Goal: Check status: Check status

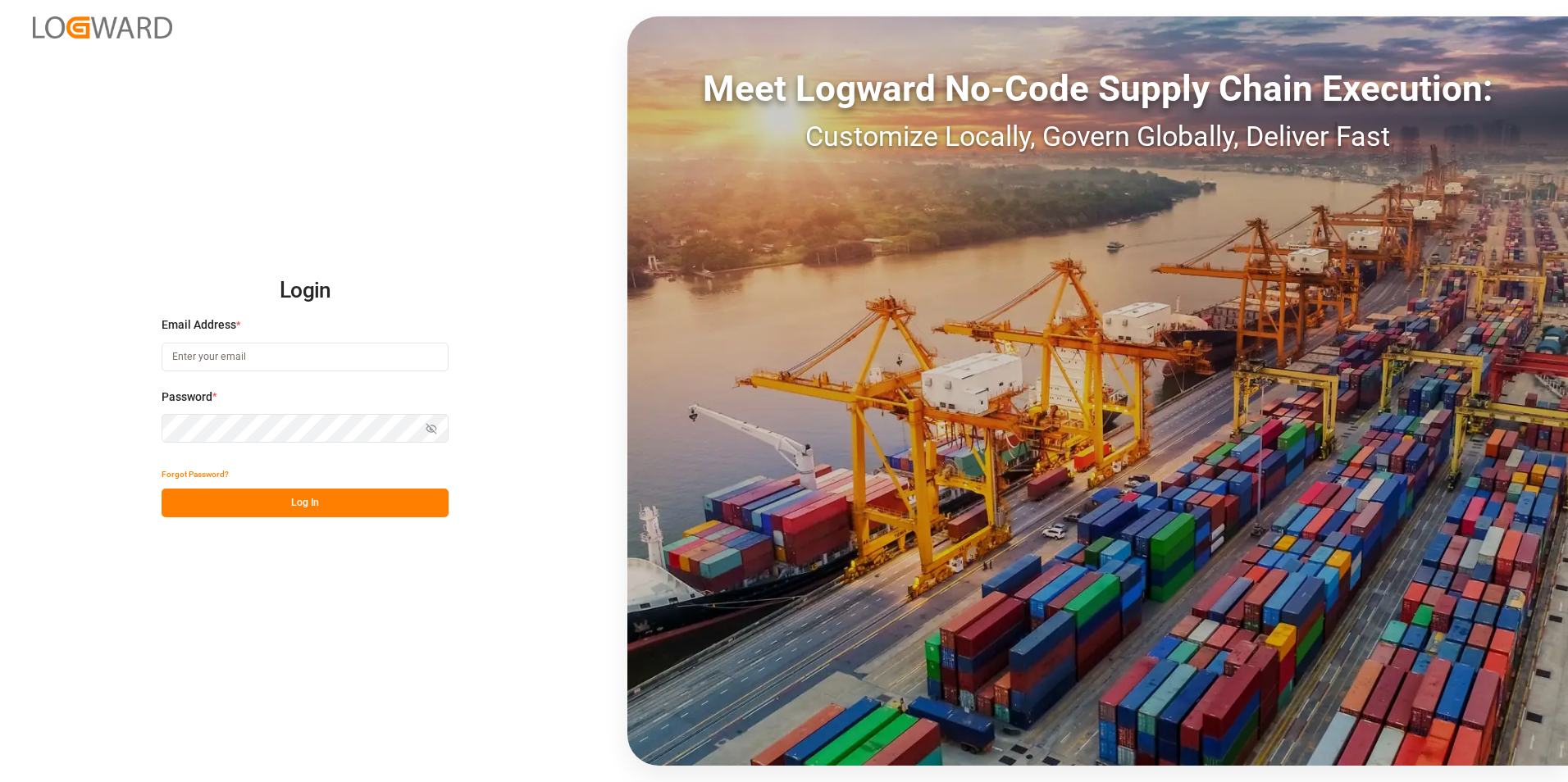
click at [218, 355] on input at bounding box center [305, 357] width 287 height 29
type input "[PERSON_NAME][EMAIL_ADDRESS][PERSON_NAME][DOMAIN_NAME]"
click at [430, 427] on icon "button" at bounding box center [431, 428] width 12 height 12
click at [297, 504] on button "Log In" at bounding box center [305, 503] width 287 height 29
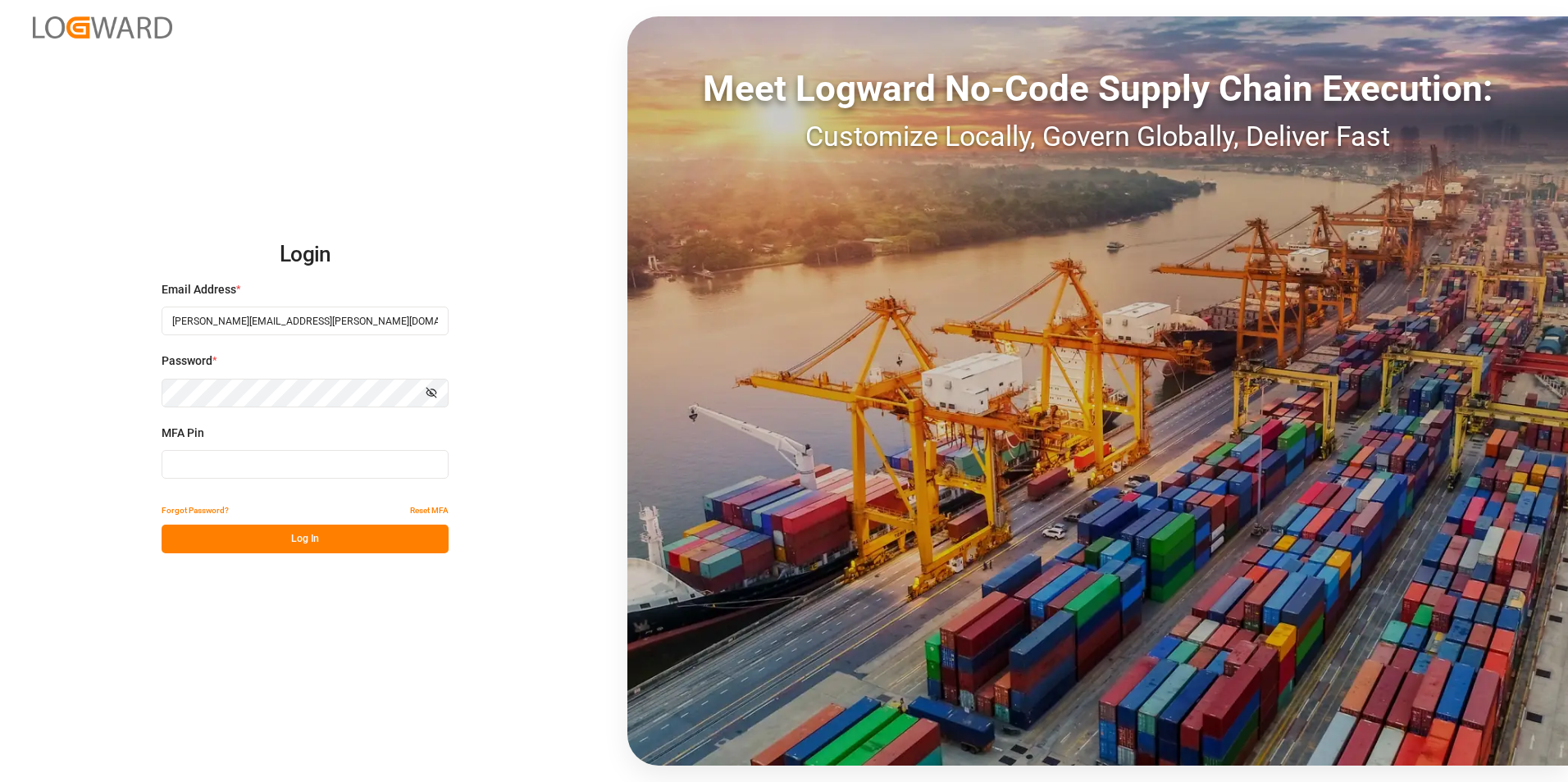
click at [196, 463] on input at bounding box center [305, 465] width 287 height 29
type input "819231"
click at [315, 541] on button "Log In" at bounding box center [305, 539] width 287 height 29
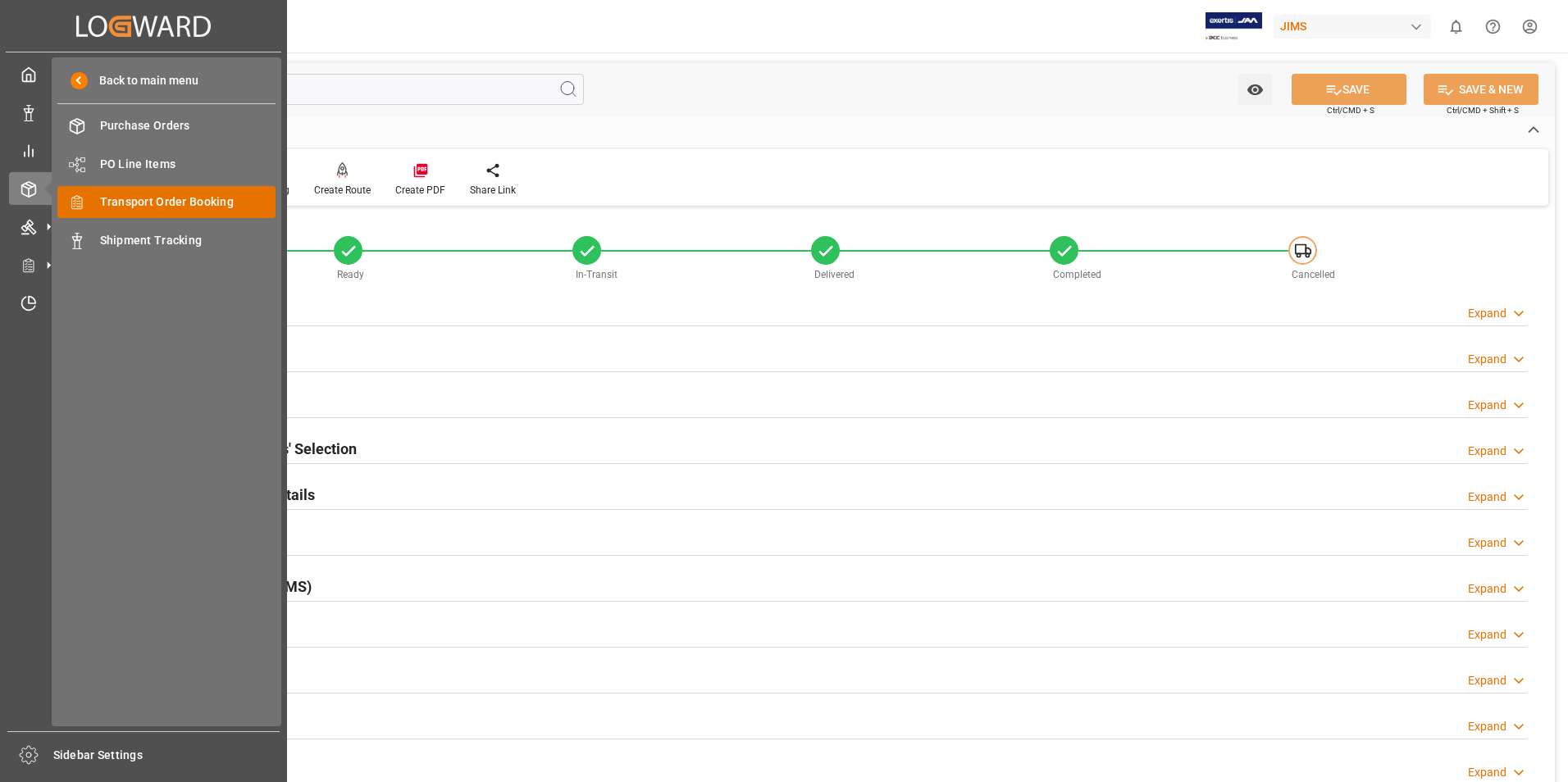
click at [171, 204] on span "Transport Order Booking" at bounding box center [188, 202] width 177 height 17
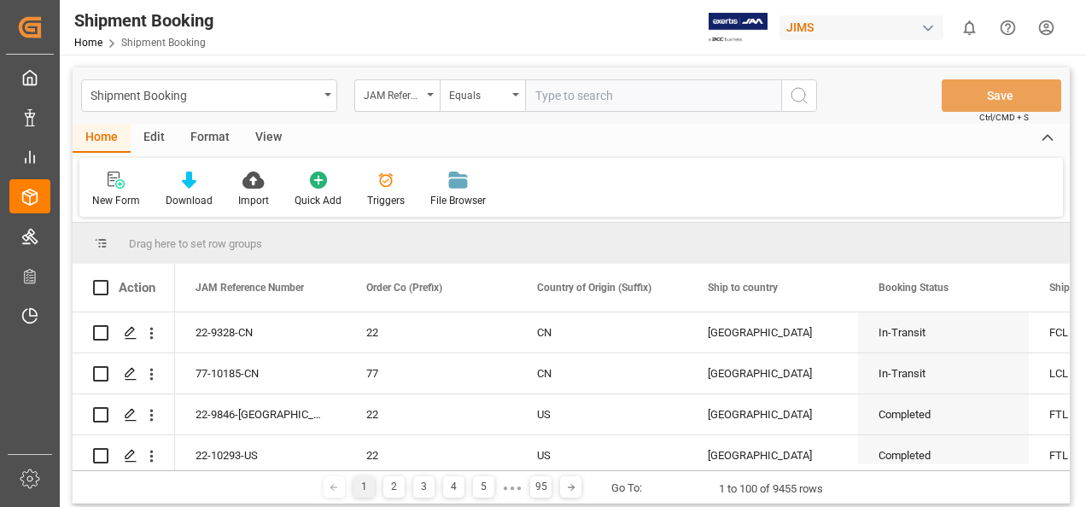
click at [624, 92] on input "text" at bounding box center [653, 95] width 256 height 32
paste input "77-10568-US"
type input "77-10568-US"
click at [798, 97] on icon "search button" at bounding box center [799, 95] width 20 height 20
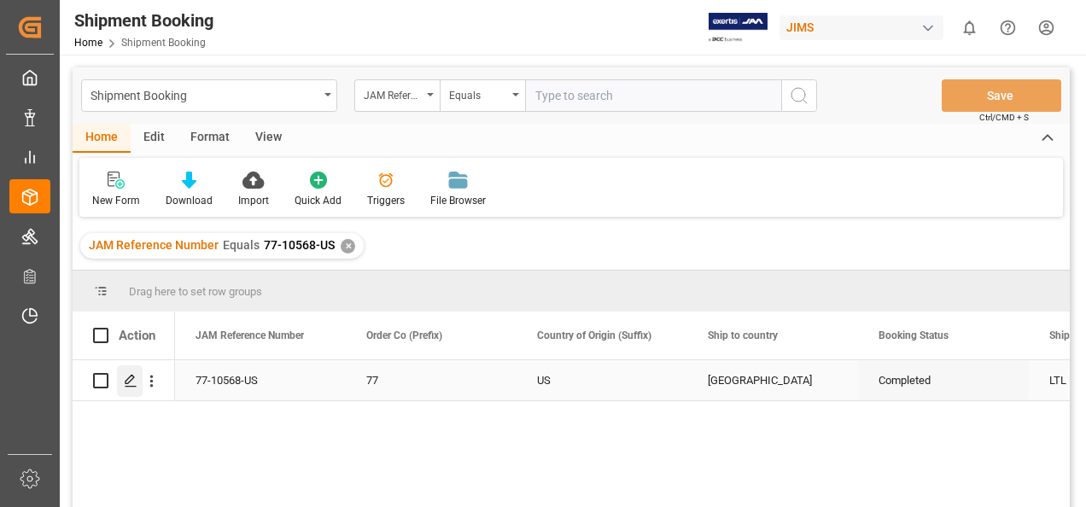
click at [129, 382] on polygon "Press SPACE to select this row." at bounding box center [129, 380] width 9 height 9
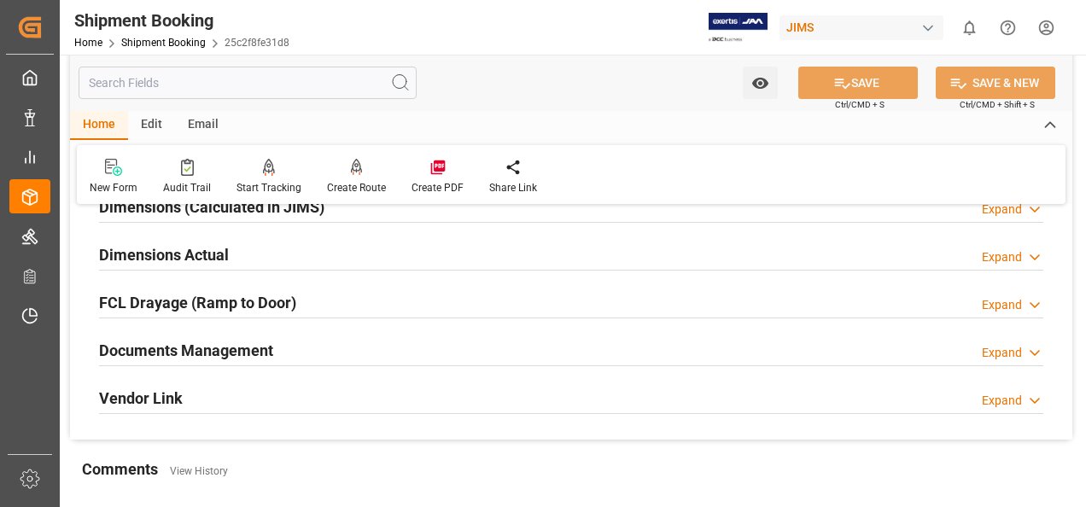
scroll to position [427, 0]
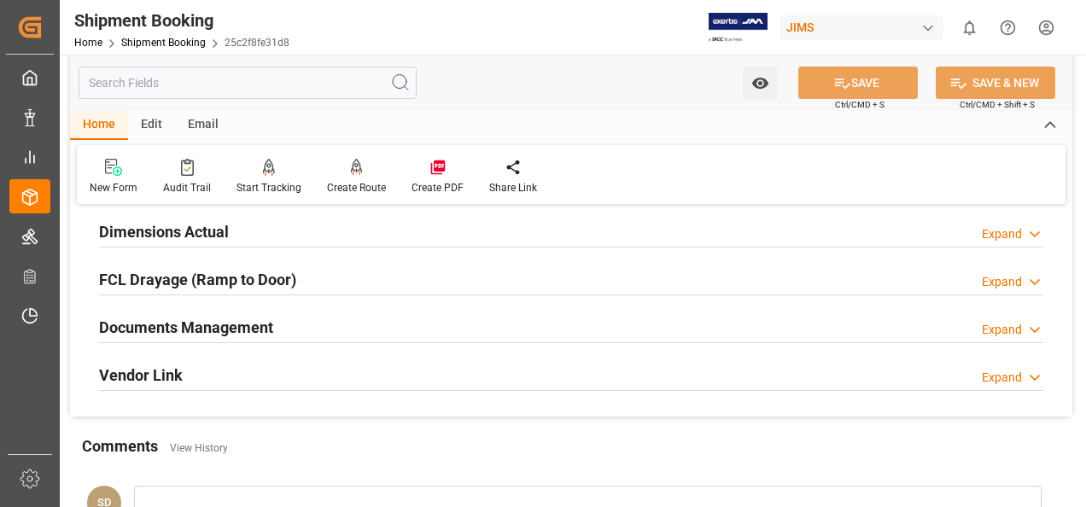
click at [256, 328] on h2 "Documents Management" at bounding box center [186, 327] width 174 height 23
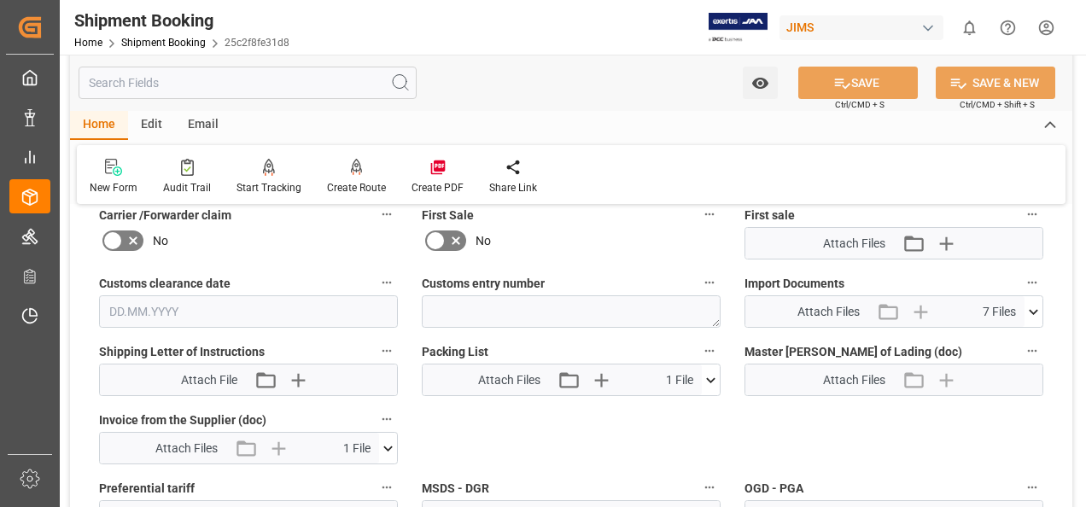
scroll to position [768, 0]
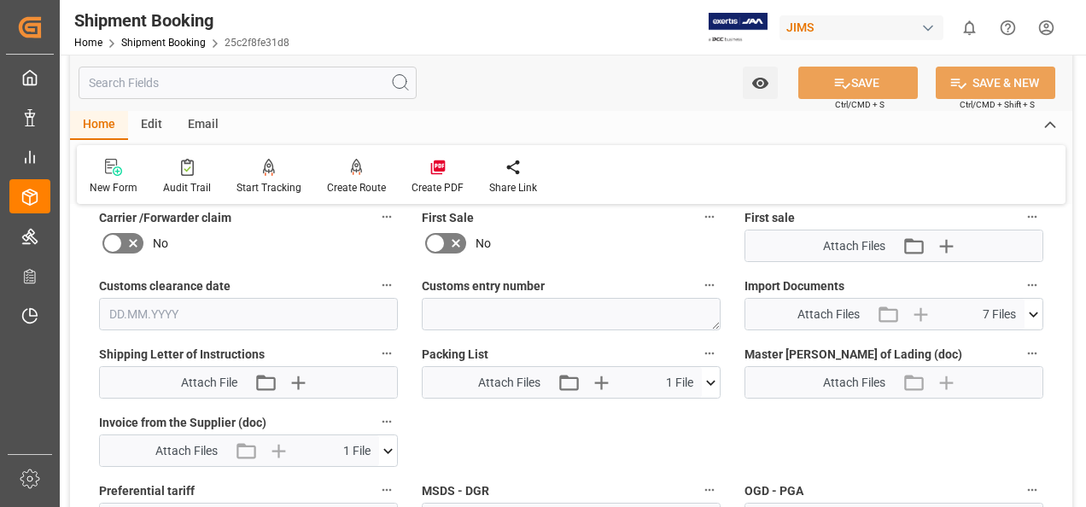
click at [1035, 312] on icon at bounding box center [1033, 314] width 9 height 5
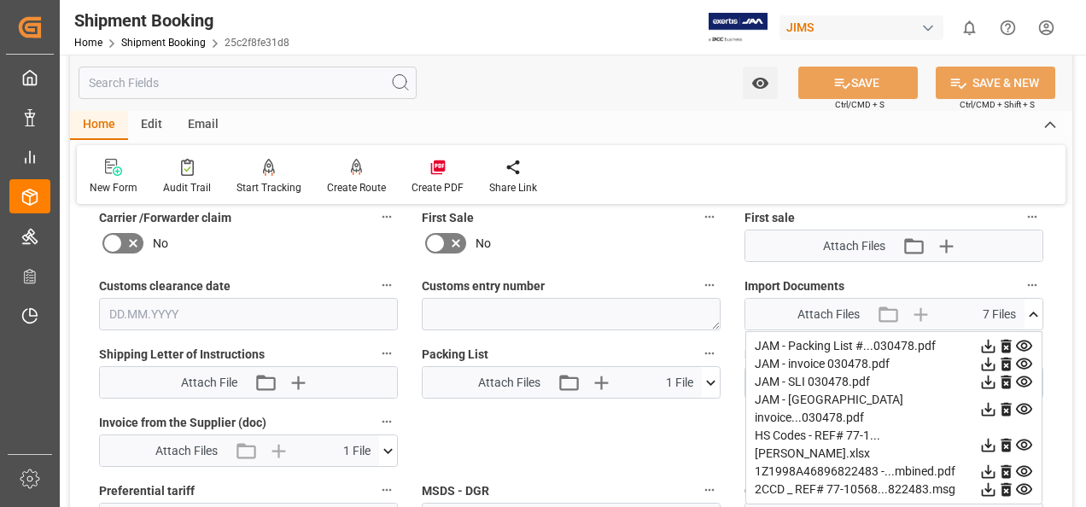
click at [987, 360] on icon at bounding box center [988, 364] width 18 height 18
